Goal: Find specific page/section: Find specific page/section

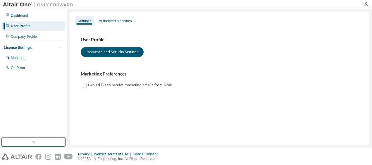
click at [366, 5] on icon "button" at bounding box center [365, 4] width 5 height 5
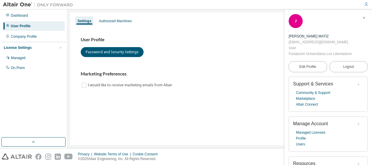
click at [366, 5] on icon "button" at bounding box center [365, 4] width 5 height 5
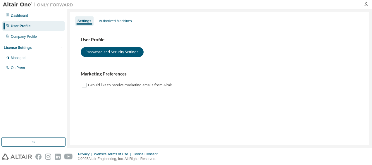
drag, startPoint x: 370, startPoint y: 6, endPoint x: 365, endPoint y: 5, distance: 5.5
click at [365, 5] on div at bounding box center [366, 4] width 12 height 5
click at [365, 5] on icon "button" at bounding box center [365, 4] width 5 height 5
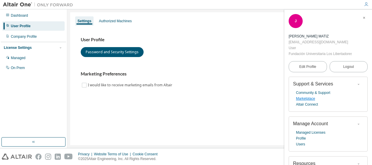
click at [301, 100] on link "Marketplace" at bounding box center [305, 99] width 19 height 6
